Goal: Use online tool/utility: Utilize a website feature to perform a specific function

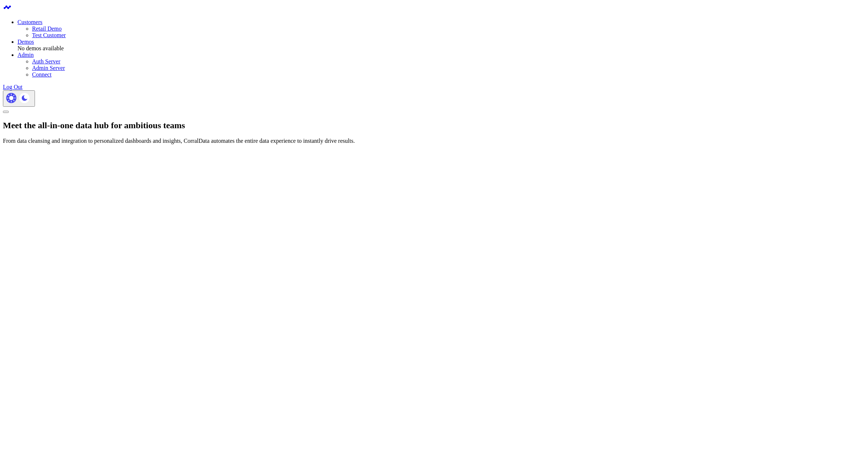
click at [62, 28] on link "Retail Demo" at bounding box center [47, 29] width 30 height 6
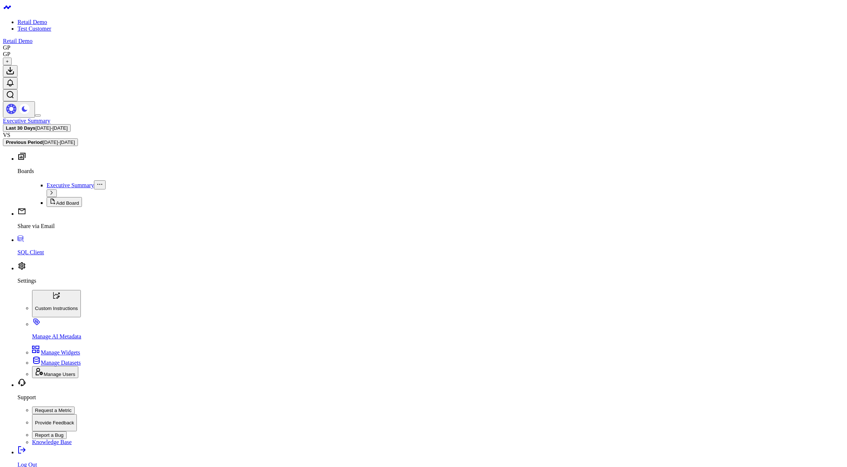
click at [27, 256] on link "SQL Client" at bounding box center [430, 246] width 827 height 19
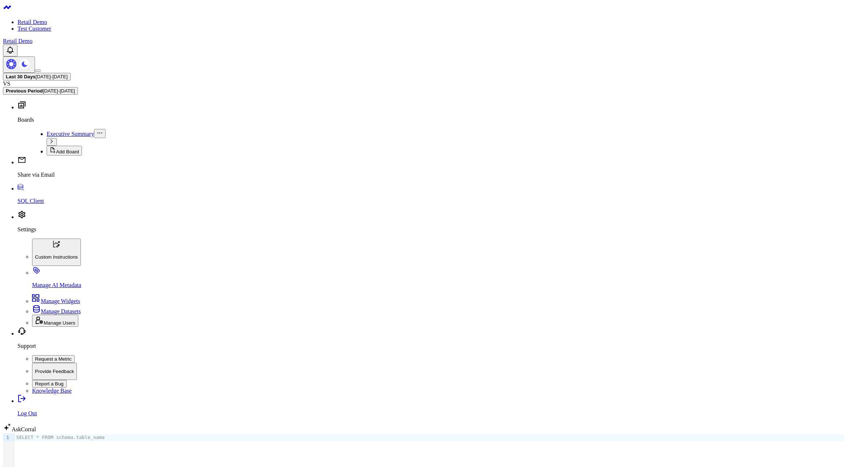
click at [243, 433] on div "SELECT * FROM schema.table_name" at bounding box center [429, 456] width 830 height 47
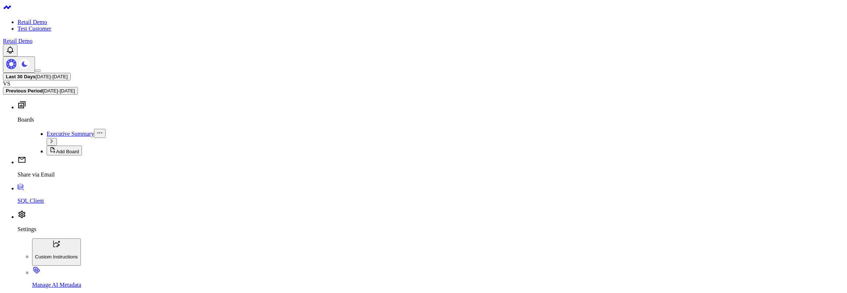
drag, startPoint x: 203, startPoint y: 78, endPoint x: 200, endPoint y: 74, distance: 5.1
drag, startPoint x: 242, startPoint y: 81, endPoint x: 233, endPoint y: 80, distance: 8.4
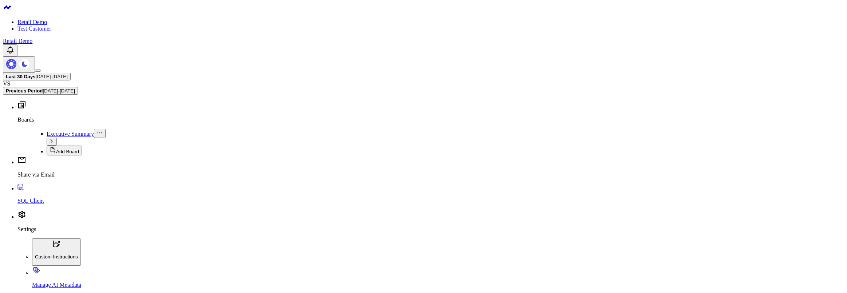
drag, startPoint x: 59, startPoint y: 292, endPoint x: 58, endPoint y: 297, distance: 5.2
